Goal: Communication & Community: Answer question/provide support

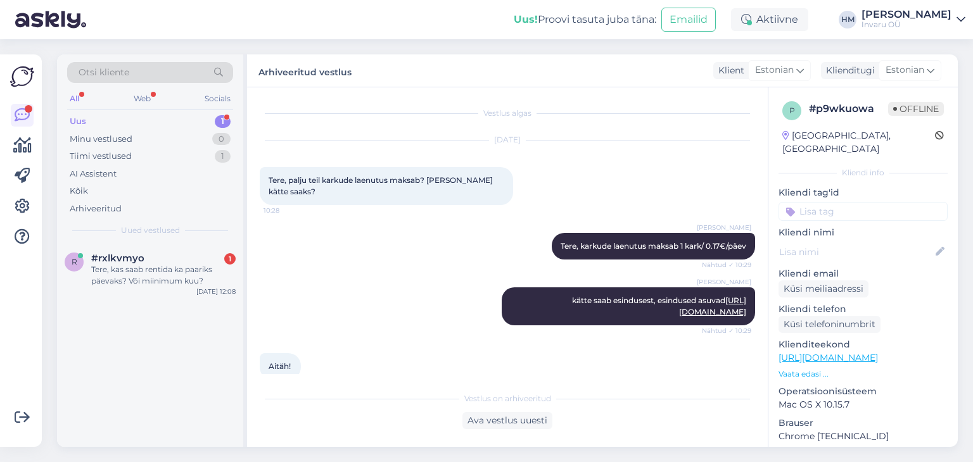
scroll to position [521, 0]
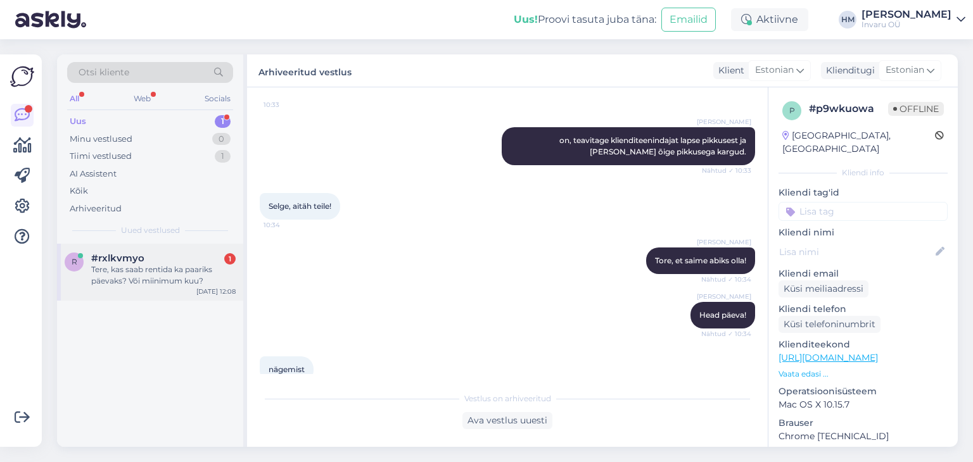
click at [134, 265] on div "Tere, kas saab rentida ka paariks päevaks? Või miinimum kuu?" at bounding box center [163, 275] width 144 height 23
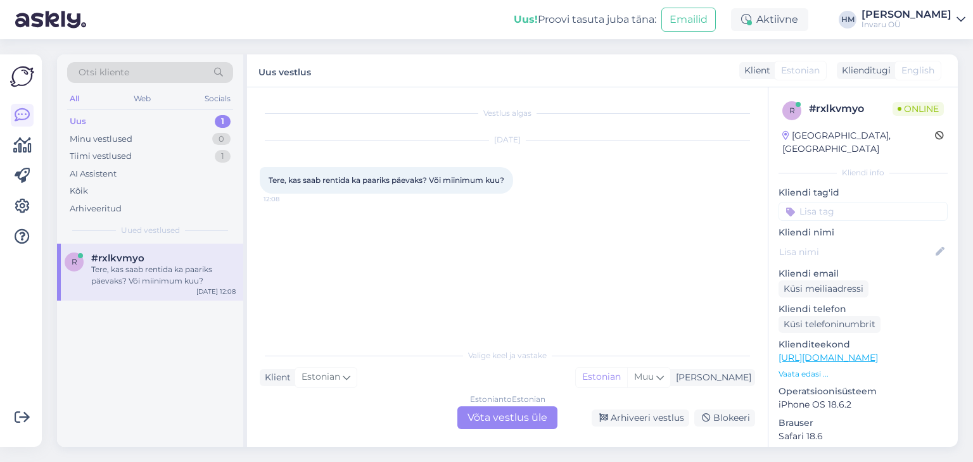
click at [516, 416] on div "Estonian to Estonian Võta vestlus üle" at bounding box center [507, 418] width 100 height 23
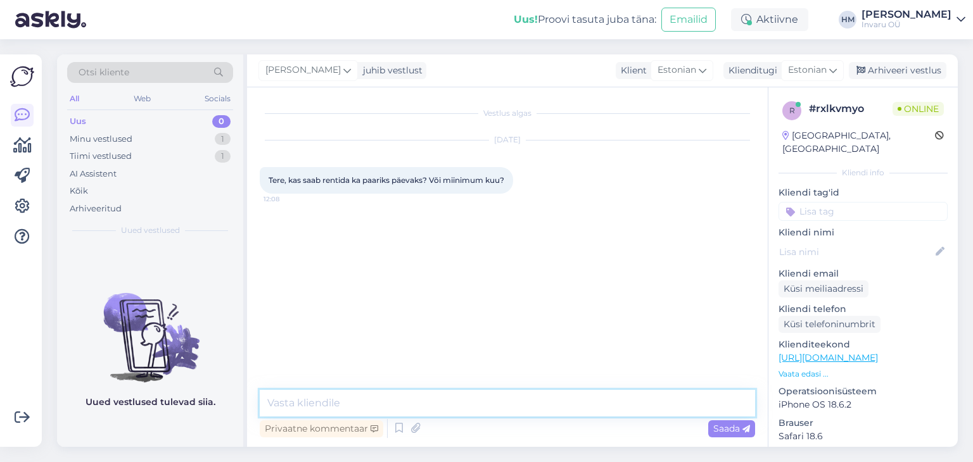
click at [357, 398] on textarea at bounding box center [507, 403] width 495 height 27
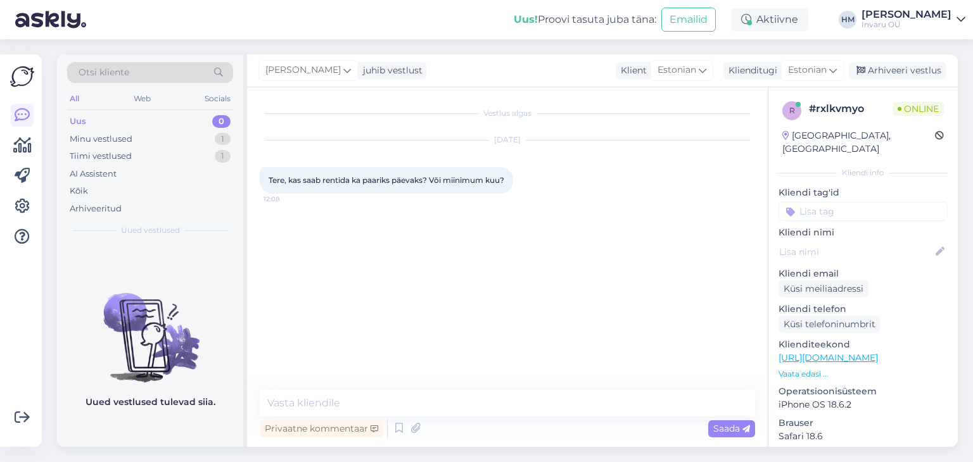
click at [853, 352] on link "[URL][DOMAIN_NAME]" at bounding box center [827, 357] width 99 height 11
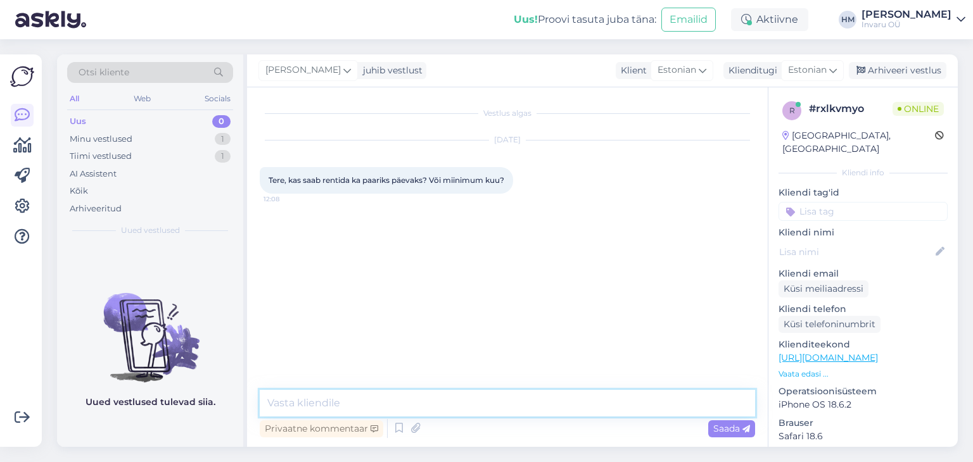
click at [304, 410] on textarea at bounding box center [507, 403] width 495 height 27
click at [443, 403] on textarea "Tere, kõiki abivahendeidsaab üüriga päeva [PERSON_NAME]." at bounding box center [507, 403] width 495 height 27
type textarea "Tere, kõiki abivahendeidsaab üürida päeva [PERSON_NAME]."
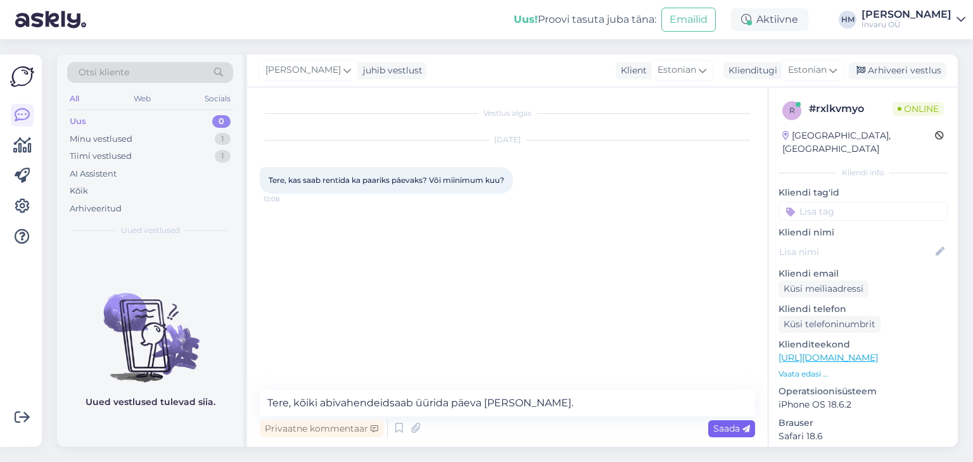
click at [728, 424] on span "Saada" at bounding box center [731, 428] width 37 height 11
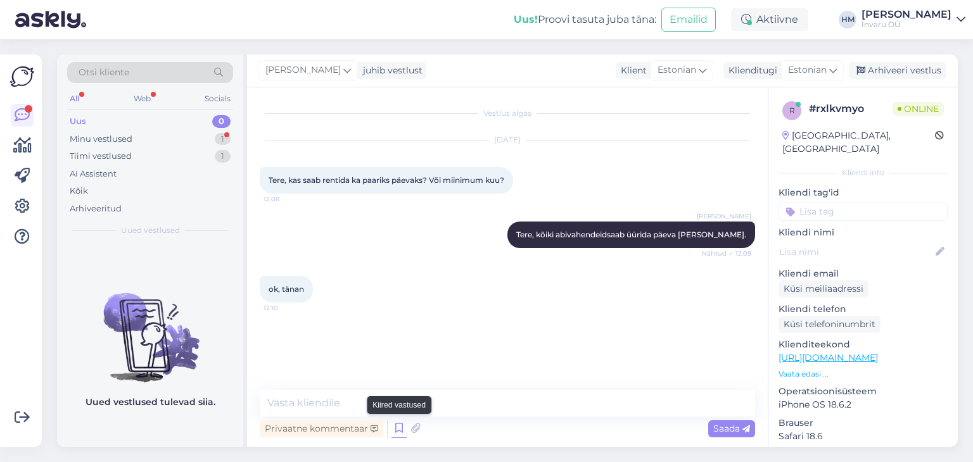
click at [398, 429] on icon at bounding box center [398, 428] width 15 height 19
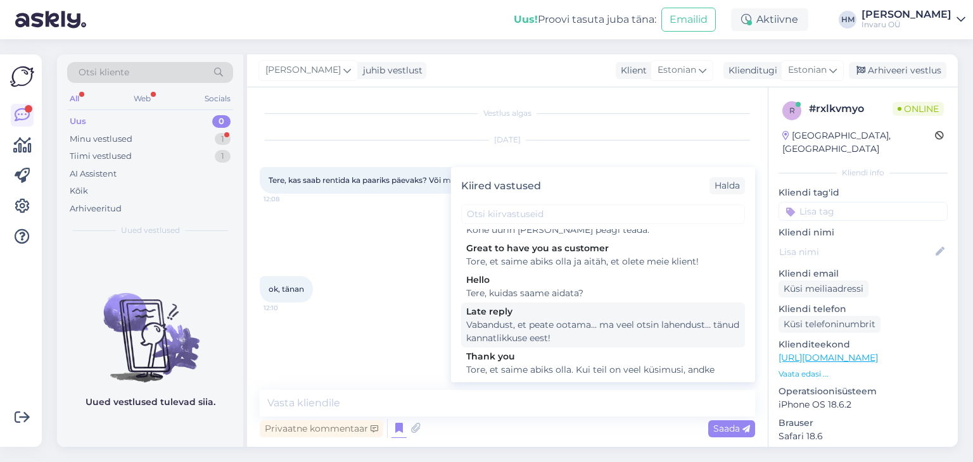
scroll to position [131, 0]
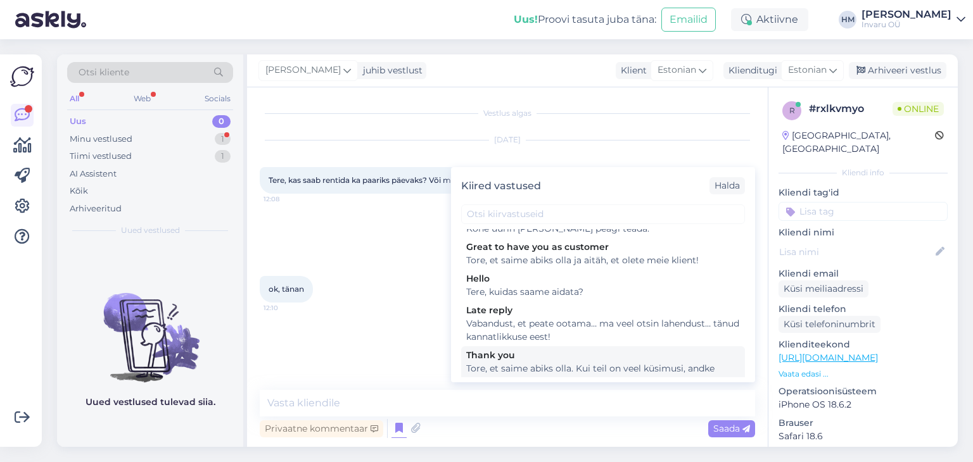
click at [567, 362] on div "Tore, et saime abiks olla. Kui teil on veel küsimusi, andke julgelt märku ja ai…" at bounding box center [603, 375] width 274 height 27
type textarea "Tore, et saime abiks olla. Kui teil on veel küsimusi, andke julgelt märku ja ai…"
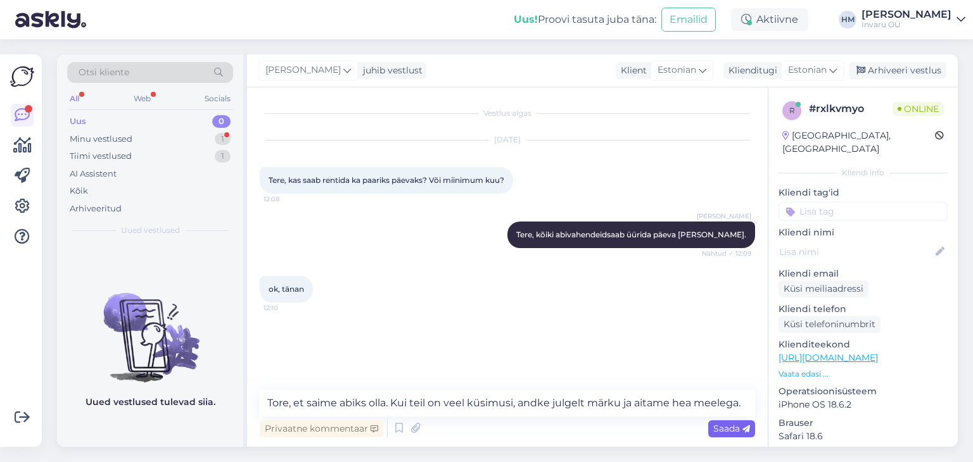
click at [721, 426] on span "Saada" at bounding box center [731, 428] width 37 height 11
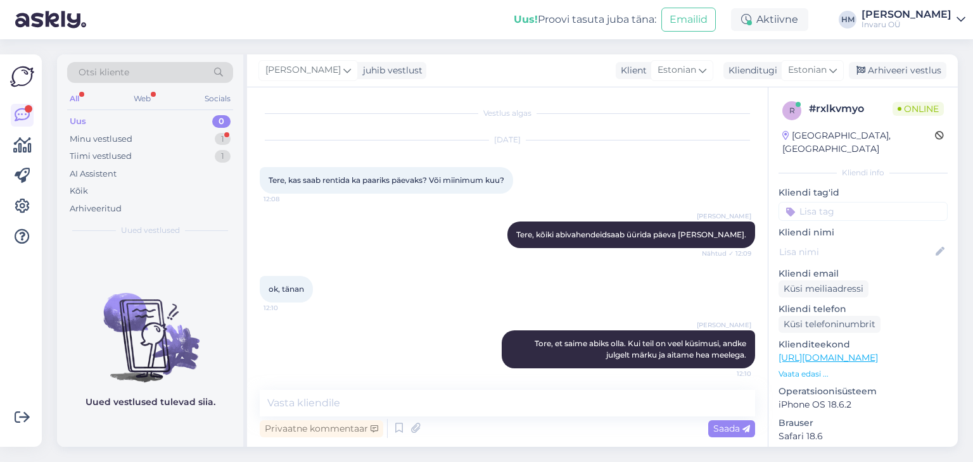
scroll to position [15, 0]
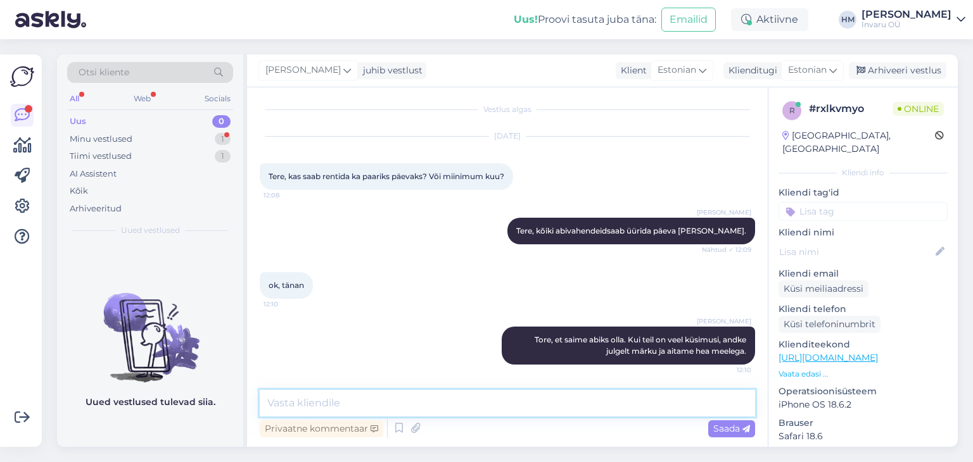
click at [322, 404] on textarea at bounding box center [507, 403] width 495 height 27
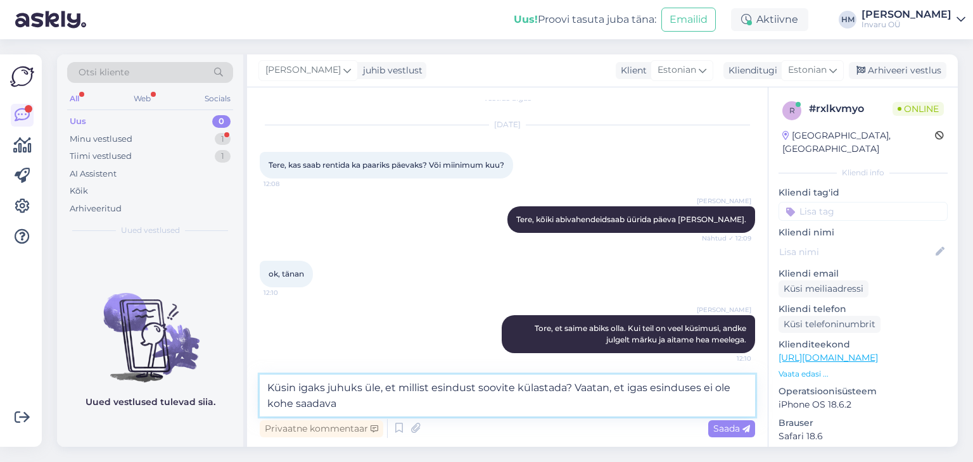
type textarea "Küsin igaks juhuks üle, et millist esindust soovite külastada? Vaatan, et igas …"
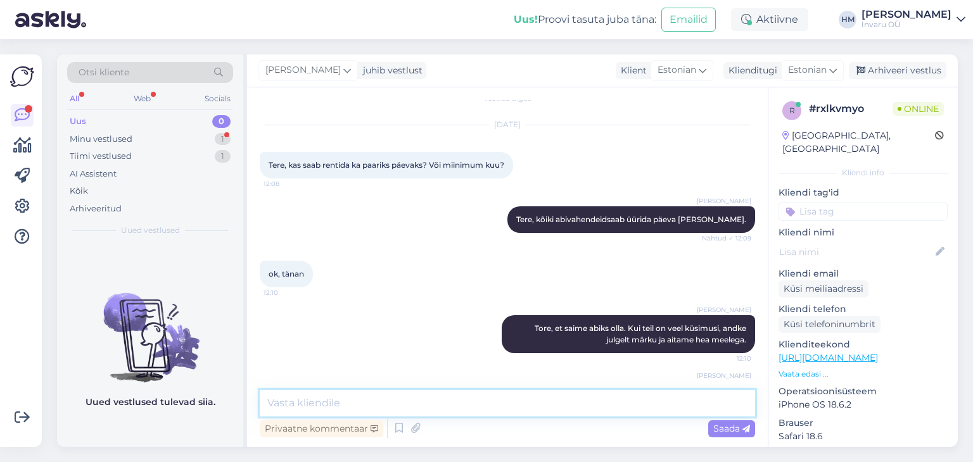
scroll to position [81, 0]
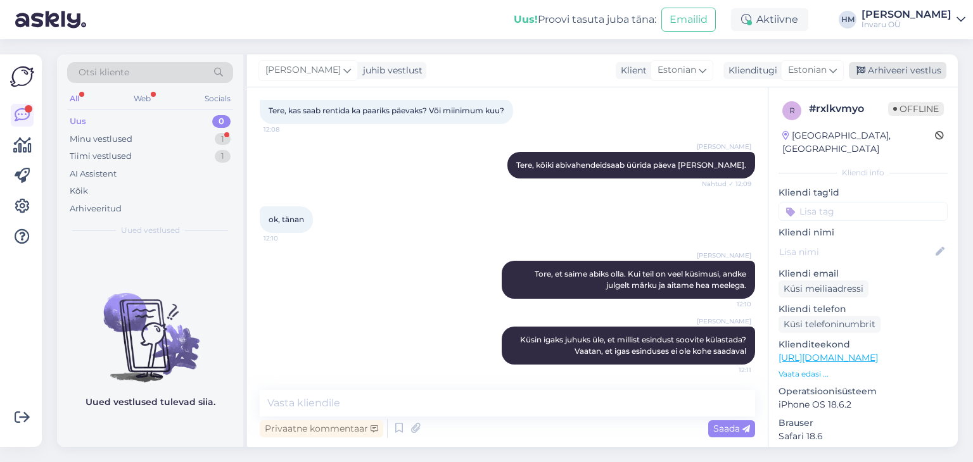
click at [901, 68] on div "Arhiveeri vestlus" at bounding box center [898, 70] width 98 height 17
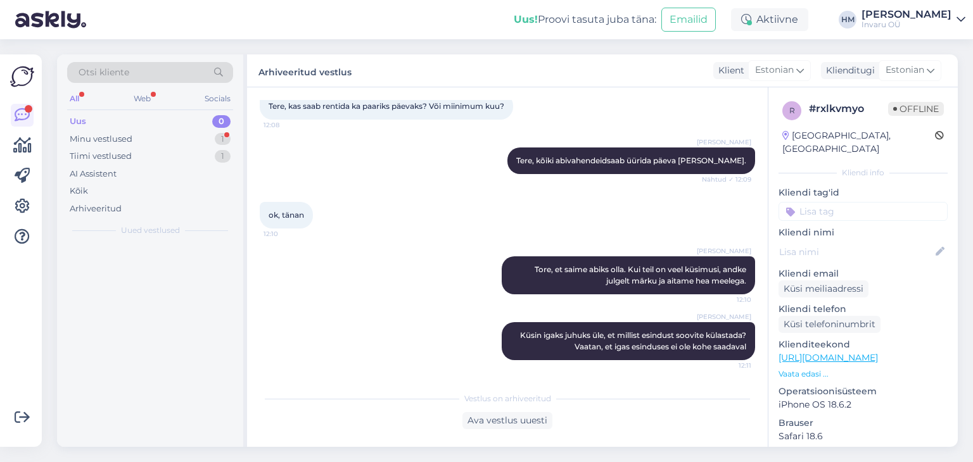
scroll to position [86, 0]
